Goal: Navigation & Orientation: Find specific page/section

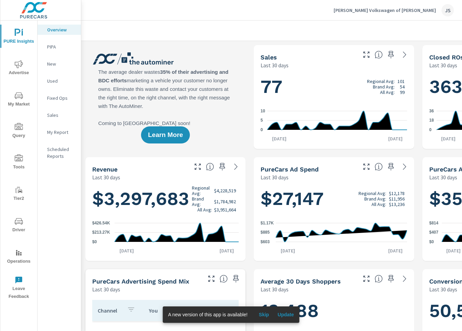
scroll to position [0, 0]
click at [385, 12] on p "O'Meara Volkswagen of Thornton" at bounding box center [384, 10] width 102 height 6
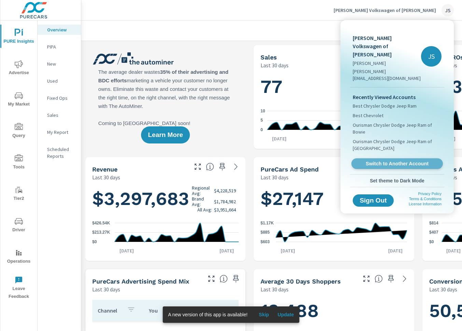
click at [400, 160] on span "Switch to Another Account" at bounding box center [397, 163] width 84 height 6
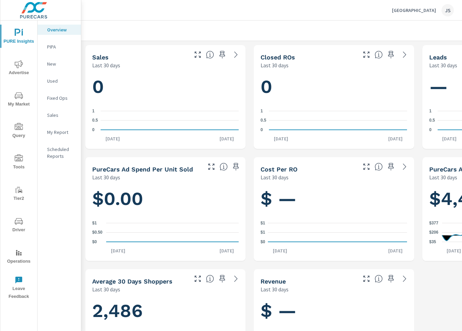
click at [18, 225] on span "Driver" at bounding box center [18, 225] width 33 height 17
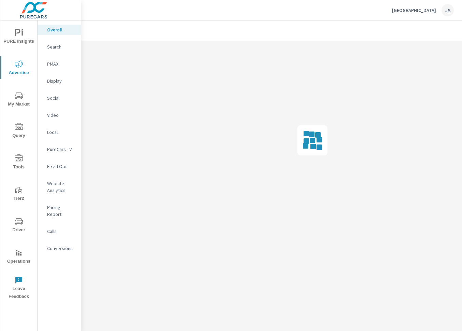
click at [424, 101] on div at bounding box center [312, 140] width 462 height 198
click at [413, 8] on p "[GEOGRAPHIC_DATA]" at bounding box center [414, 10] width 44 height 6
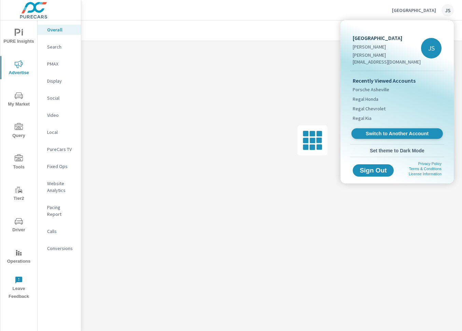
click at [388, 130] on span "Switch to Another Account" at bounding box center [397, 133] width 84 height 6
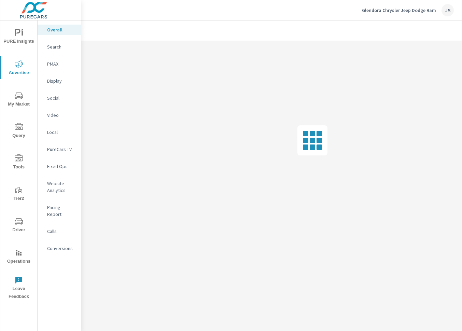
click at [20, 219] on icon "nav menu" at bounding box center [19, 221] width 8 height 8
